Goal: Navigation & Orientation: Find specific page/section

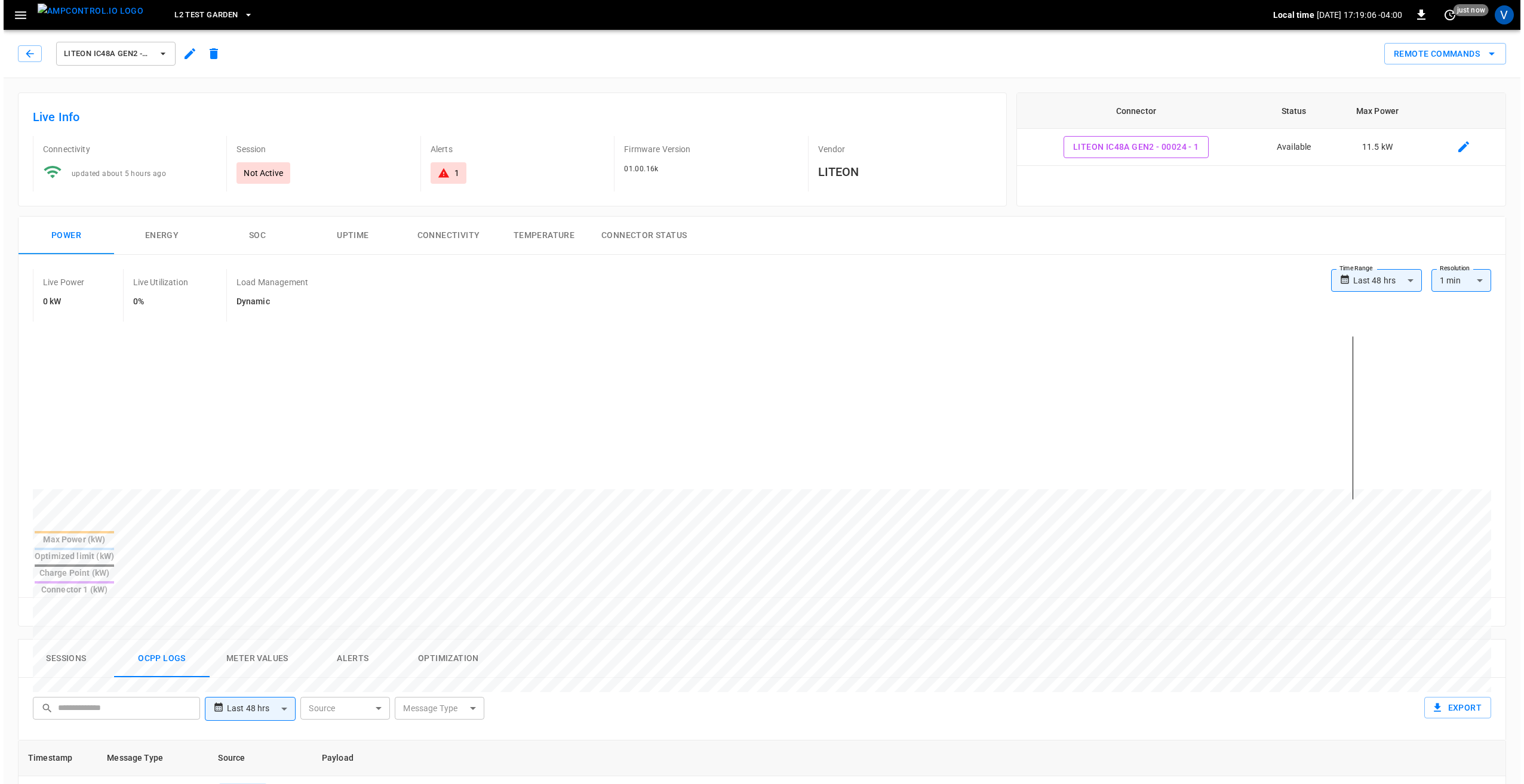
scroll to position [179, 0]
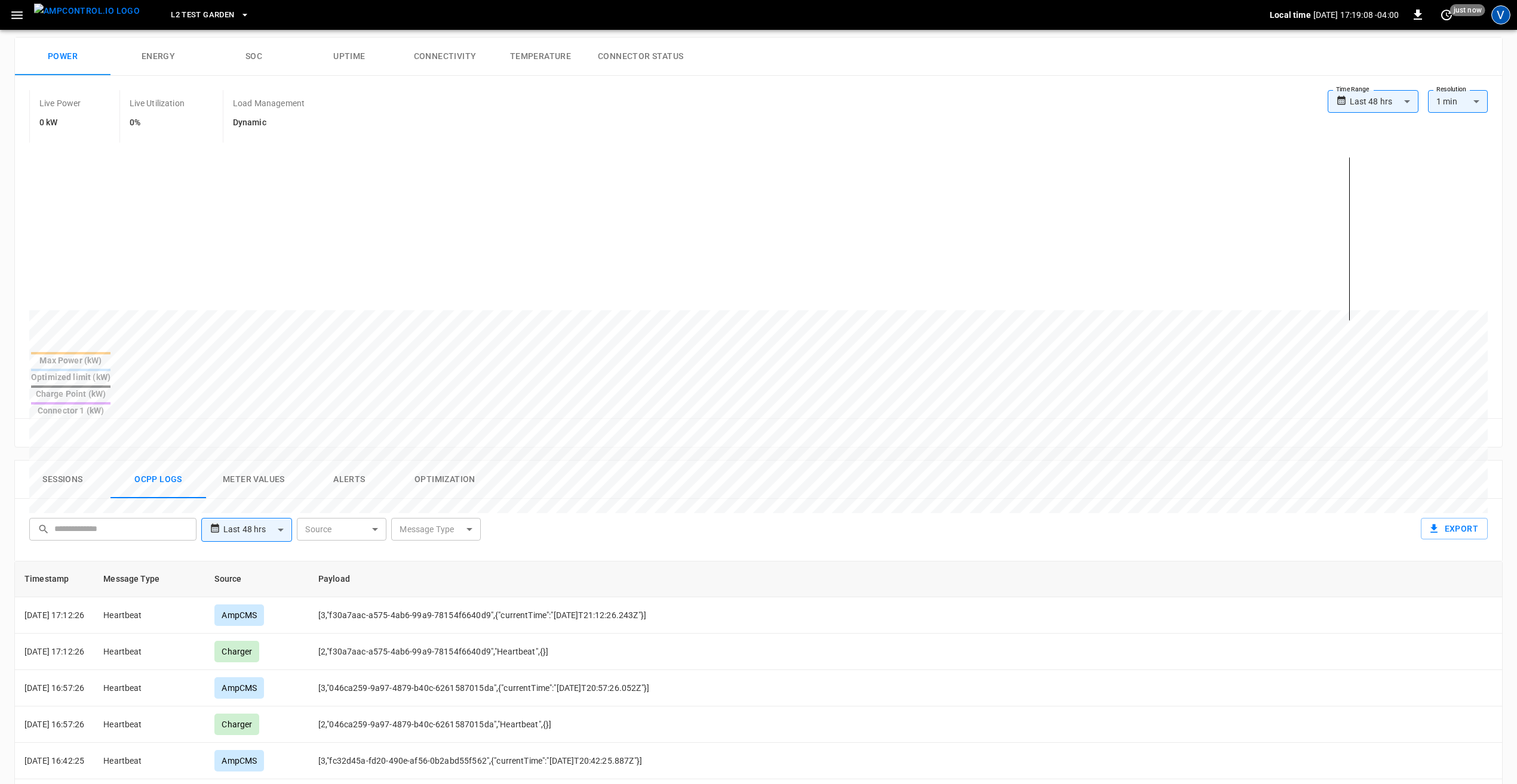
click at [1505, 23] on div "V" at bounding box center [1502, 15] width 19 height 19
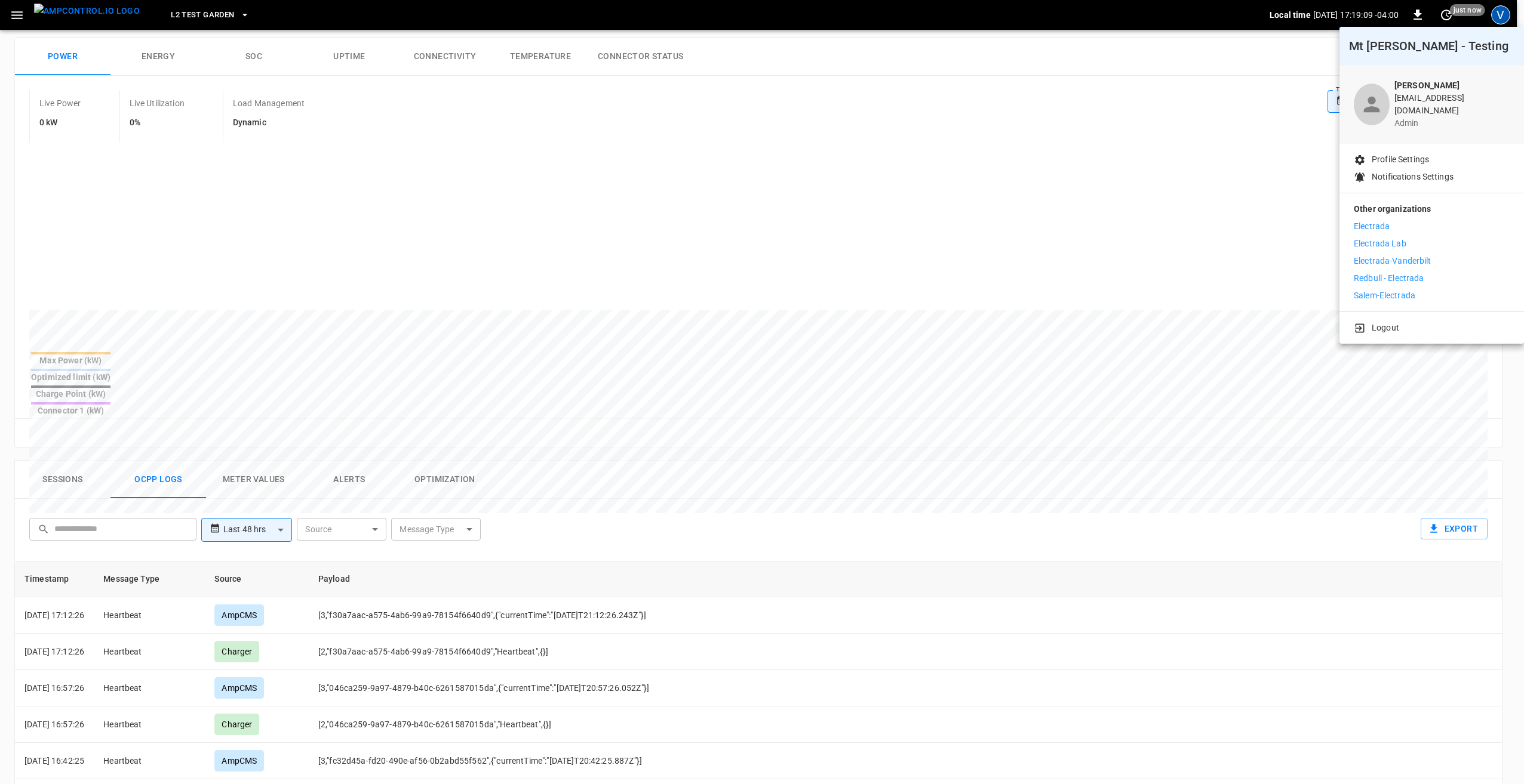
click at [1375, 220] on p "Electrada" at bounding box center [1371, 226] width 36 height 12
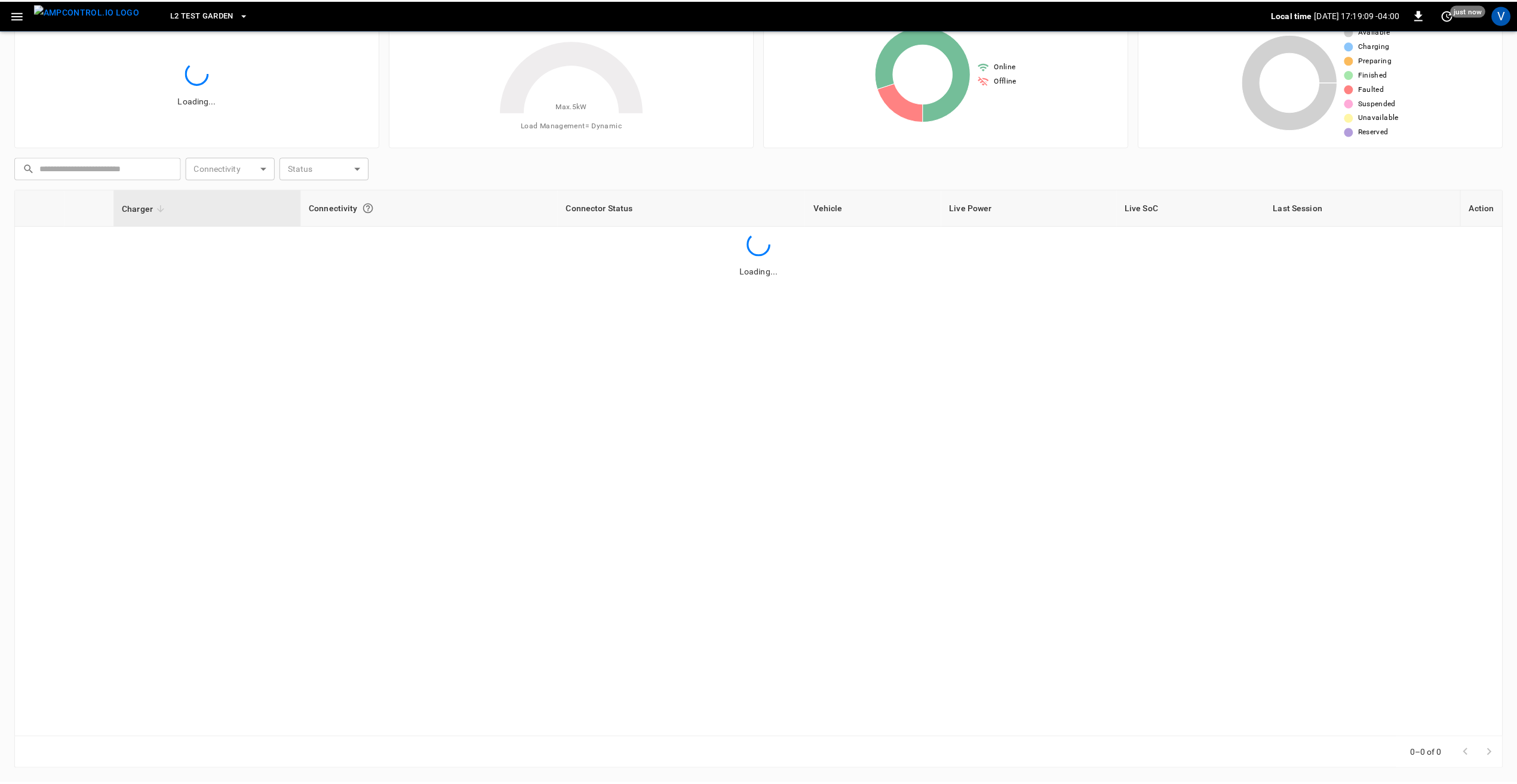
scroll to position [49, 0]
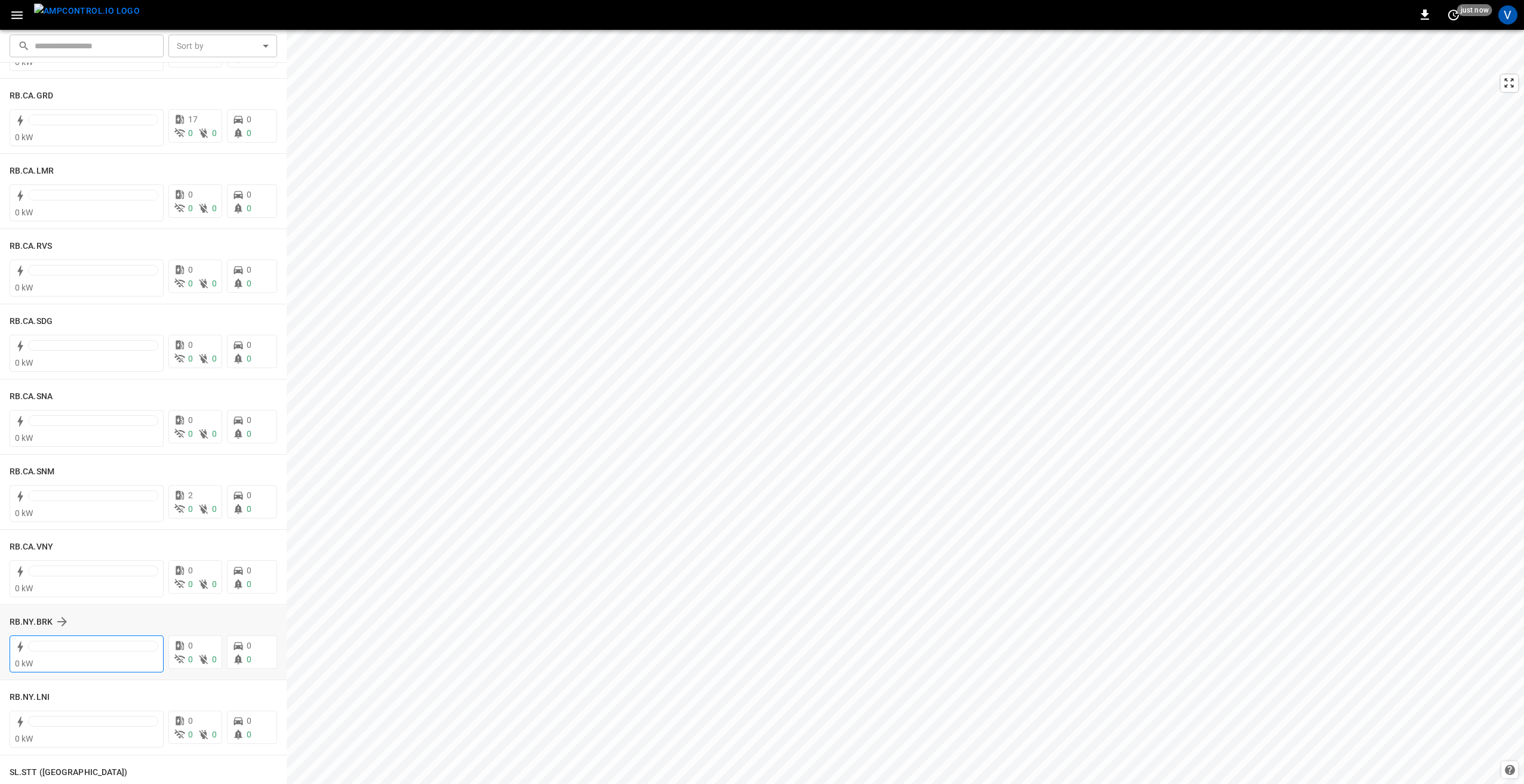
scroll to position [1791, 0]
